Goal: Navigation & Orientation: Find specific page/section

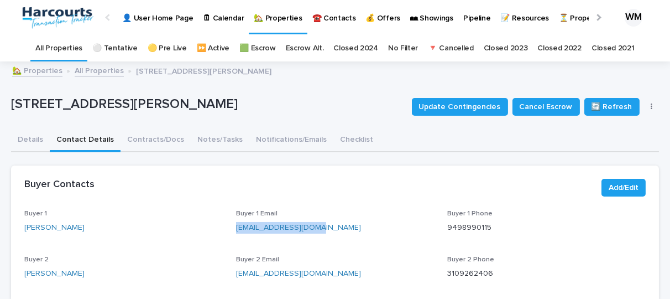
scroll to position [42, 0]
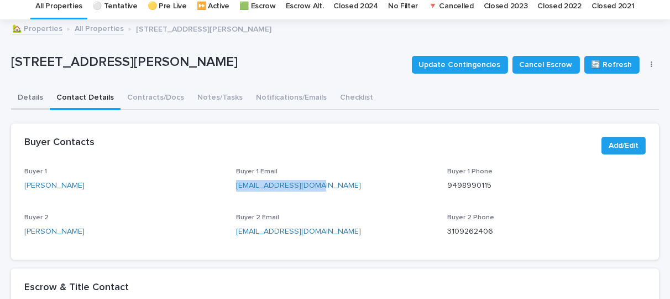
click at [22, 97] on button "Details" at bounding box center [30, 98] width 39 height 23
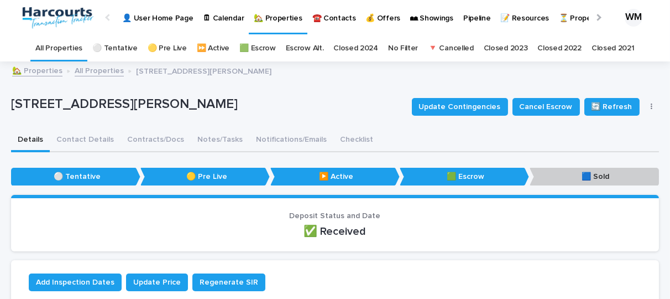
scroll to position [1, 0]
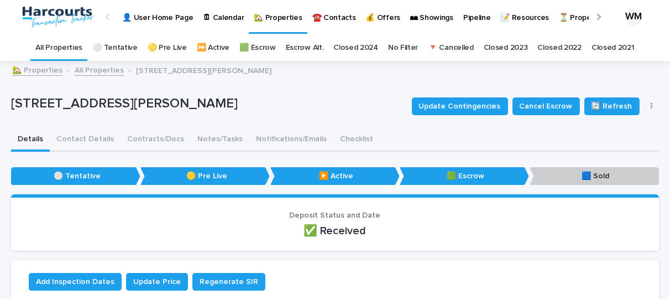
click at [58, 44] on link "All Properties" at bounding box center [58, 48] width 47 height 26
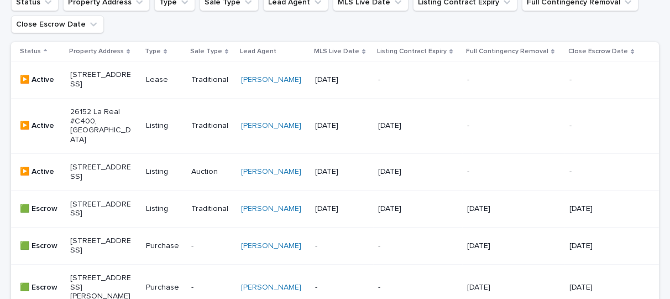
scroll to position [216, 0]
click at [100, 180] on p "[STREET_ADDRESS]" at bounding box center [100, 172] width 61 height 19
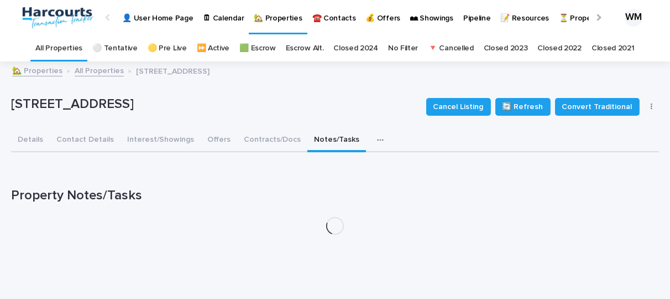
click at [316, 136] on button "Notes/Tasks" at bounding box center [337, 140] width 59 height 23
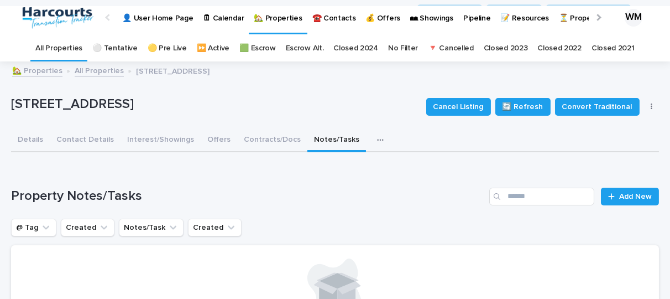
scroll to position [1, 0]
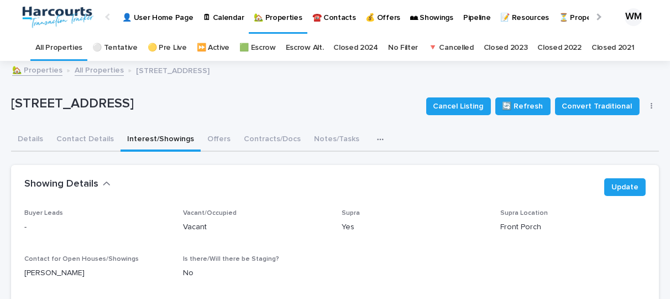
click at [160, 141] on button "Interest/Showings" at bounding box center [161, 139] width 80 height 23
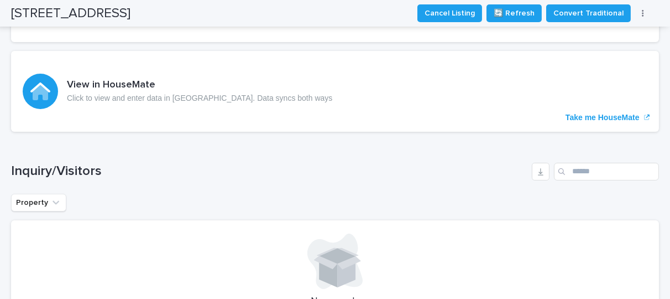
scroll to position [350, 0]
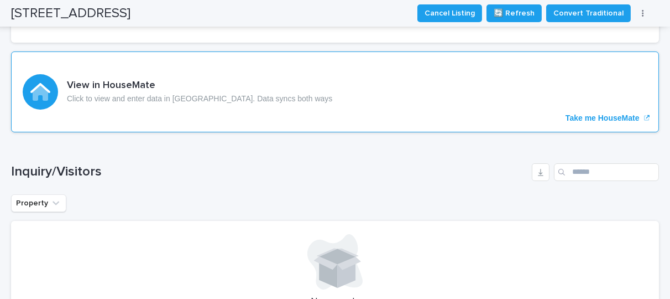
click at [602, 115] on p "Take me HouseMate" at bounding box center [603, 117] width 74 height 9
